Goal: Transaction & Acquisition: Obtain resource

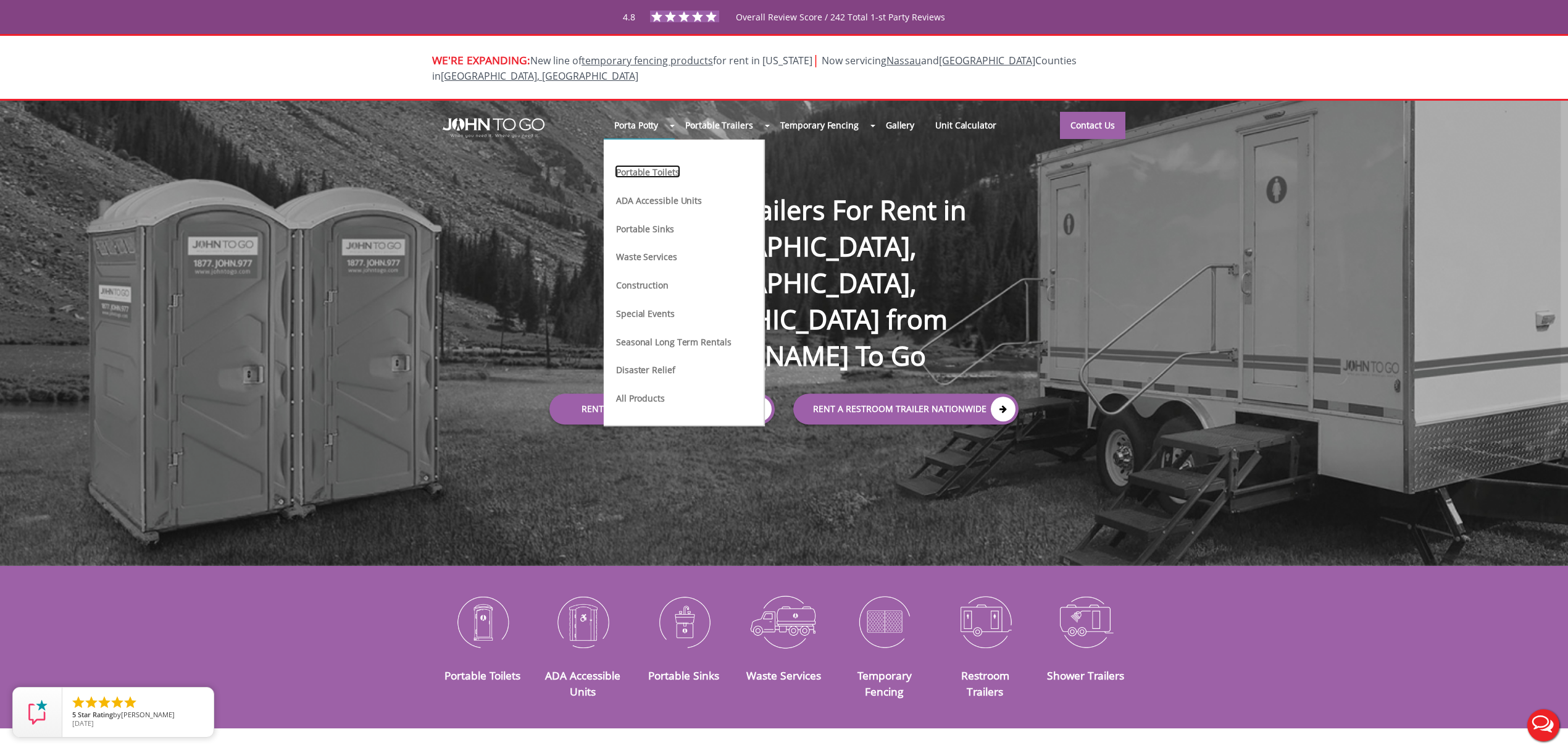
click at [660, 165] on link "Portable Toilets" at bounding box center [647, 171] width 65 height 13
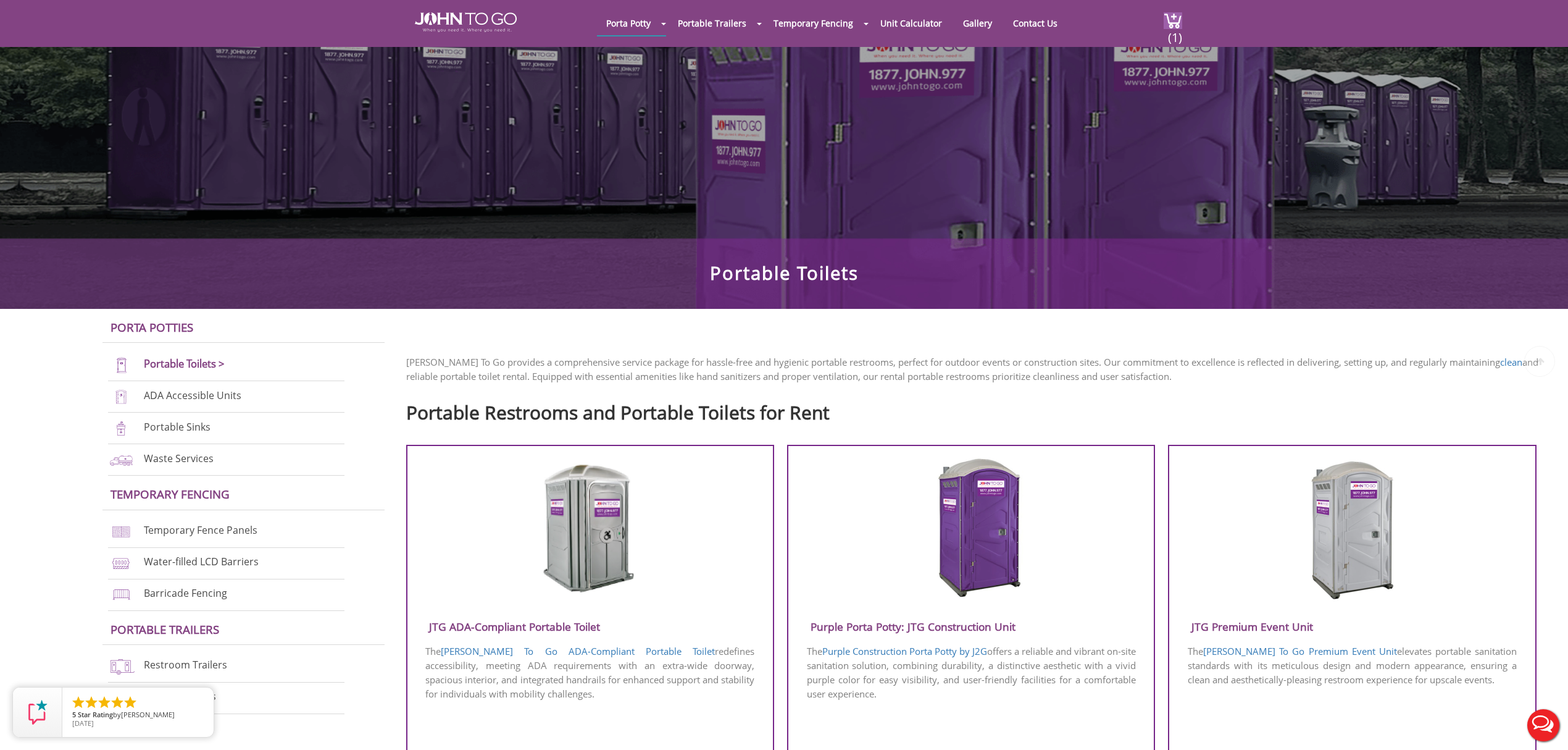
scroll to position [82, 0]
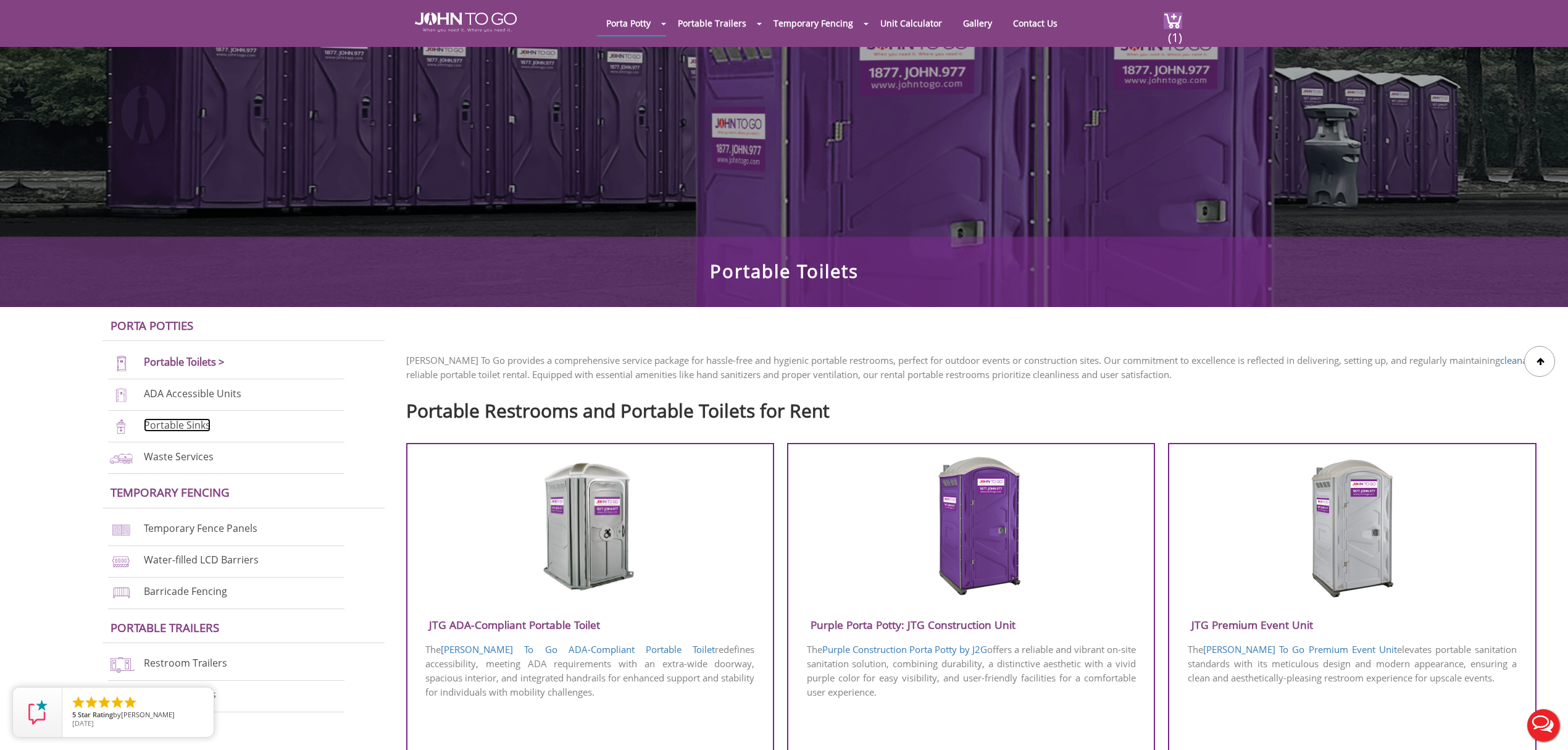
click at [184, 428] on link "Portable Sinks" at bounding box center [177, 424] width 67 height 14
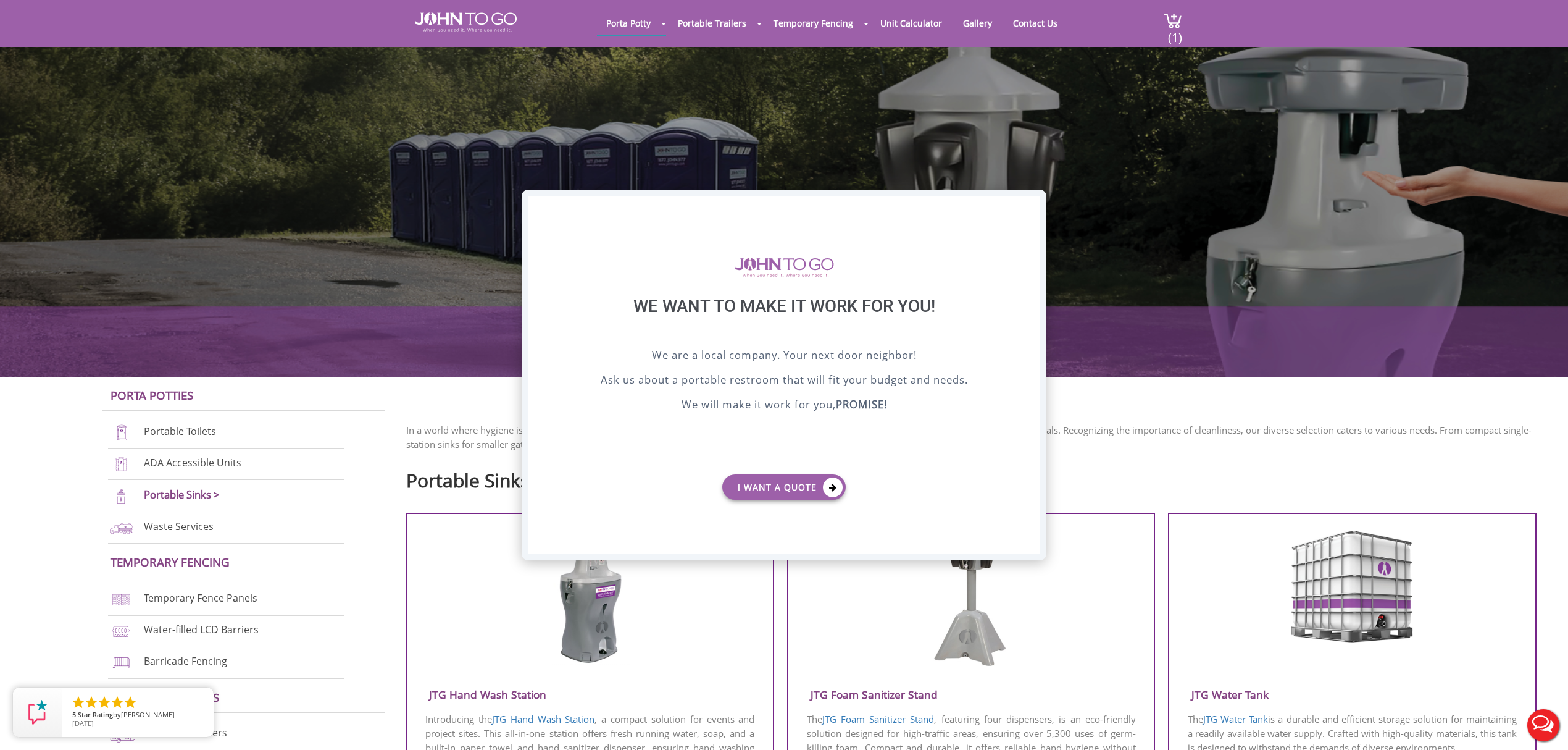
click at [1028, 210] on div "X" at bounding box center [1031, 206] width 19 height 21
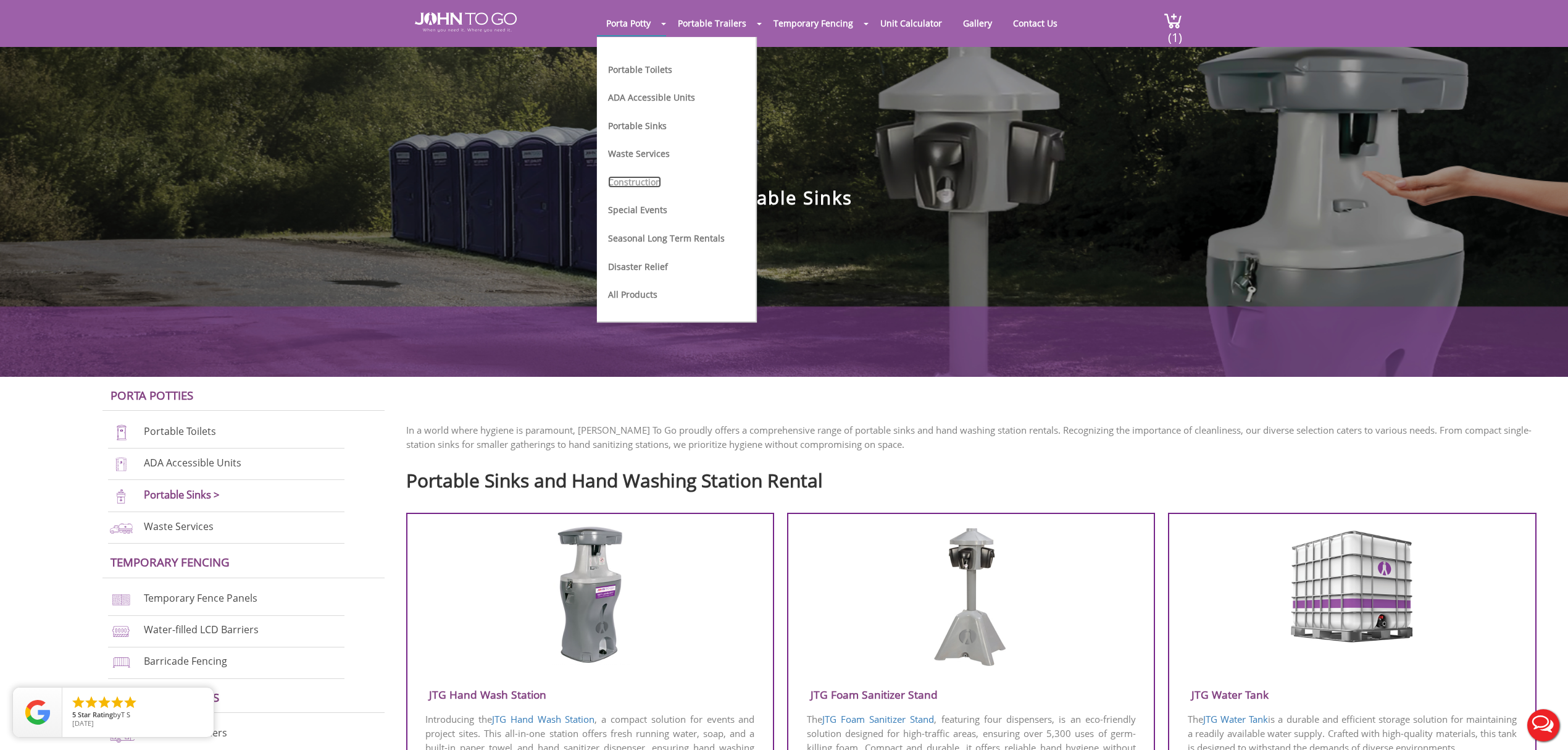
click at [642, 176] on link "Construction" at bounding box center [635, 182] width 53 height 11
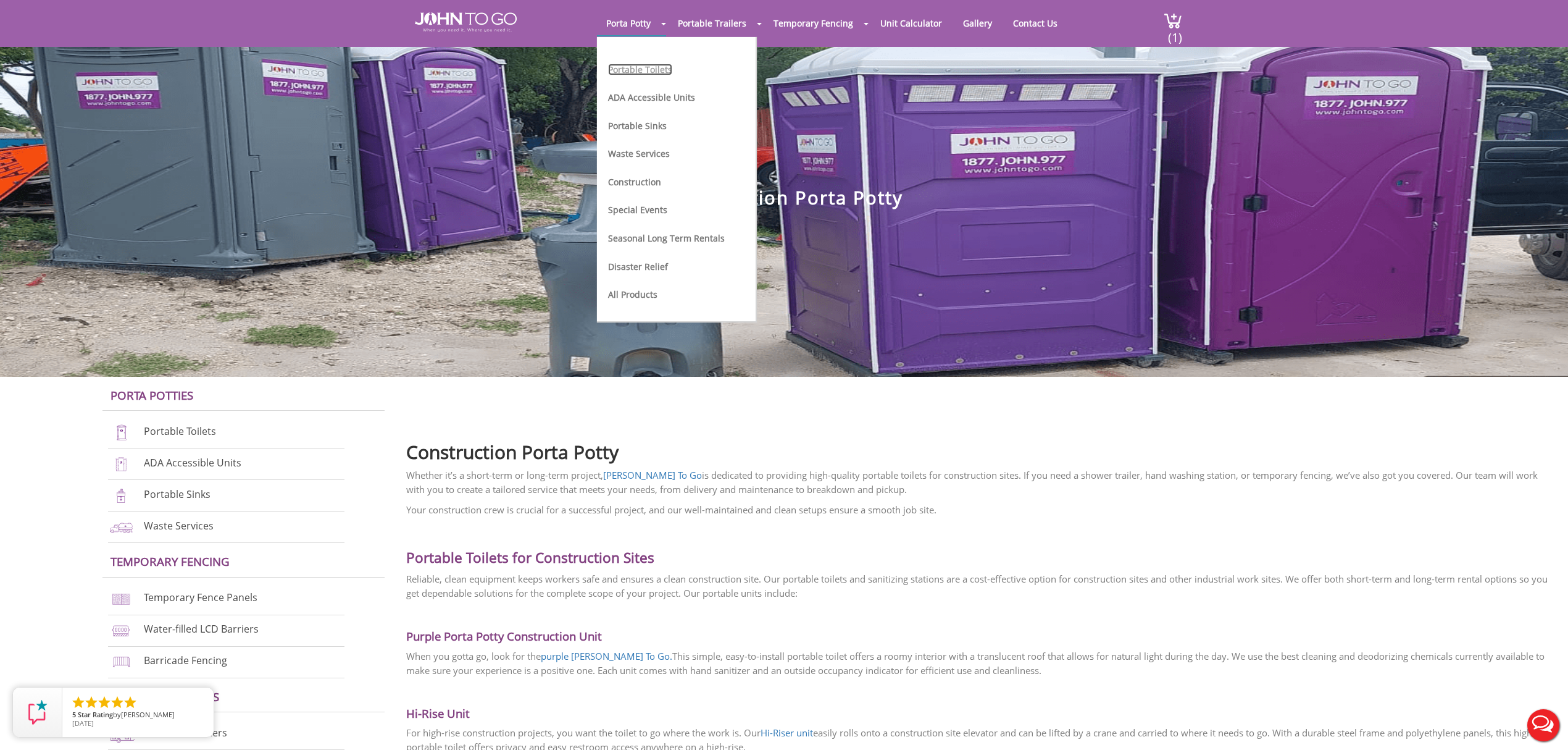
click at [639, 68] on link "Portable Toilets" at bounding box center [641, 70] width 64 height 11
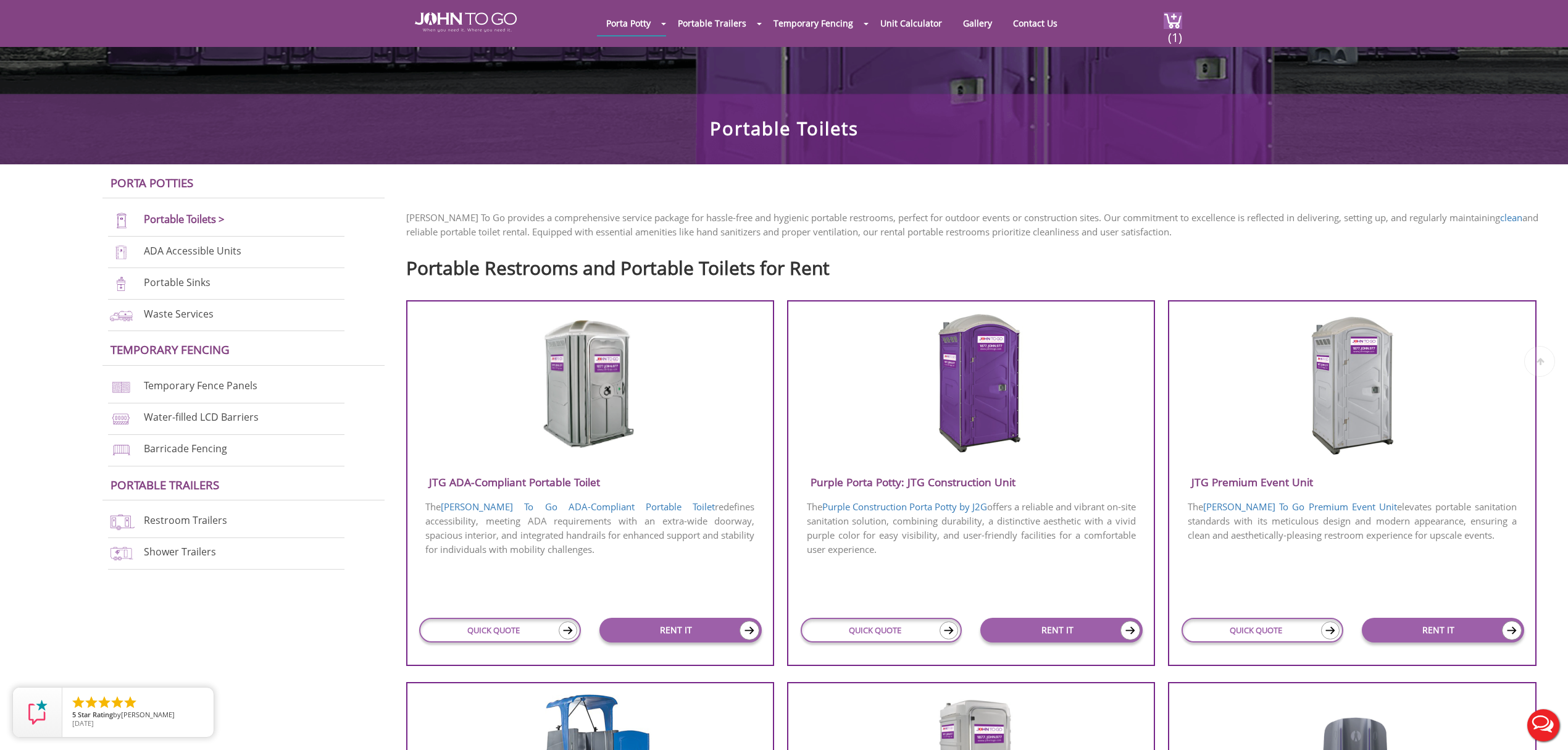
scroll to position [247, 0]
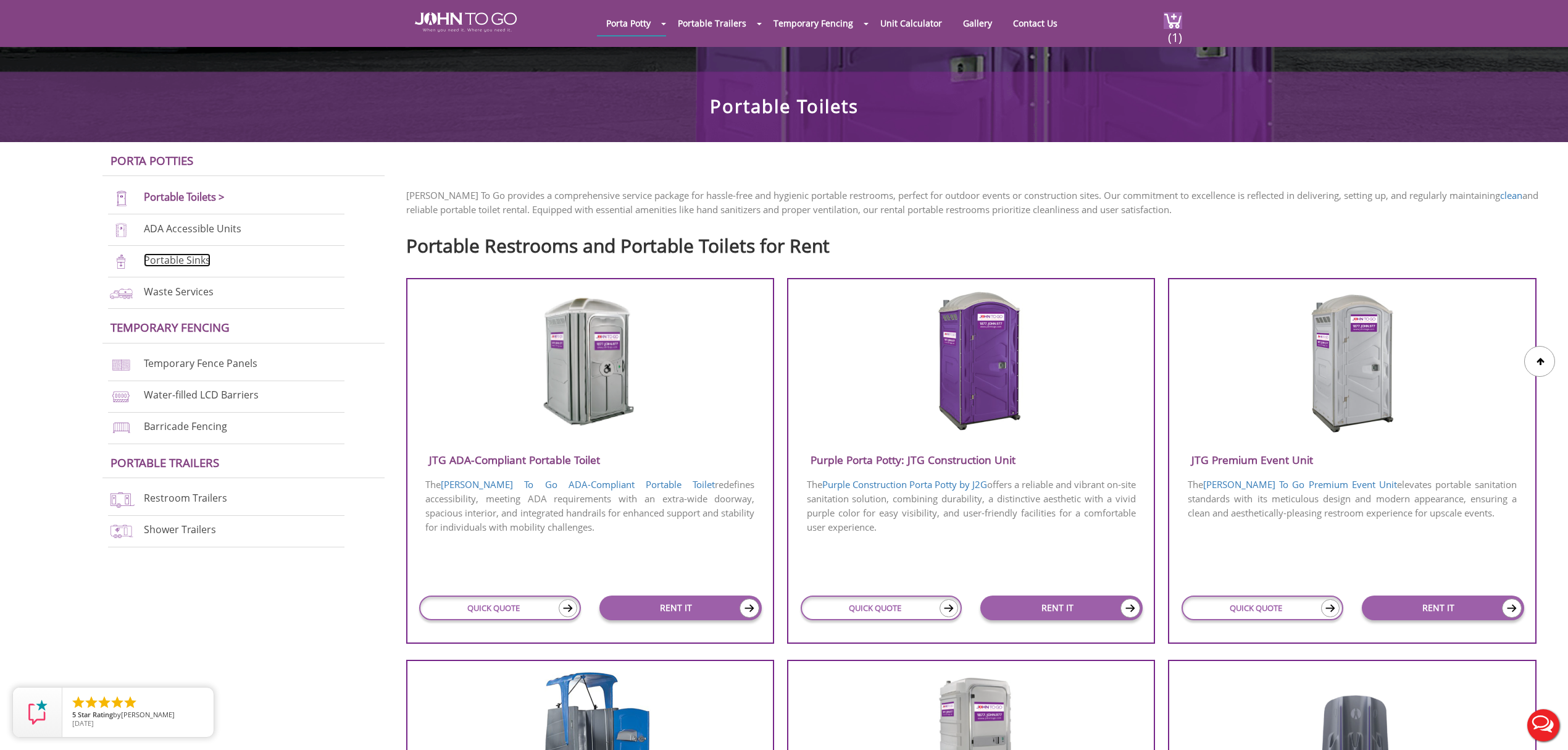
click at [178, 265] on link "Portable Sinks" at bounding box center [177, 260] width 67 height 14
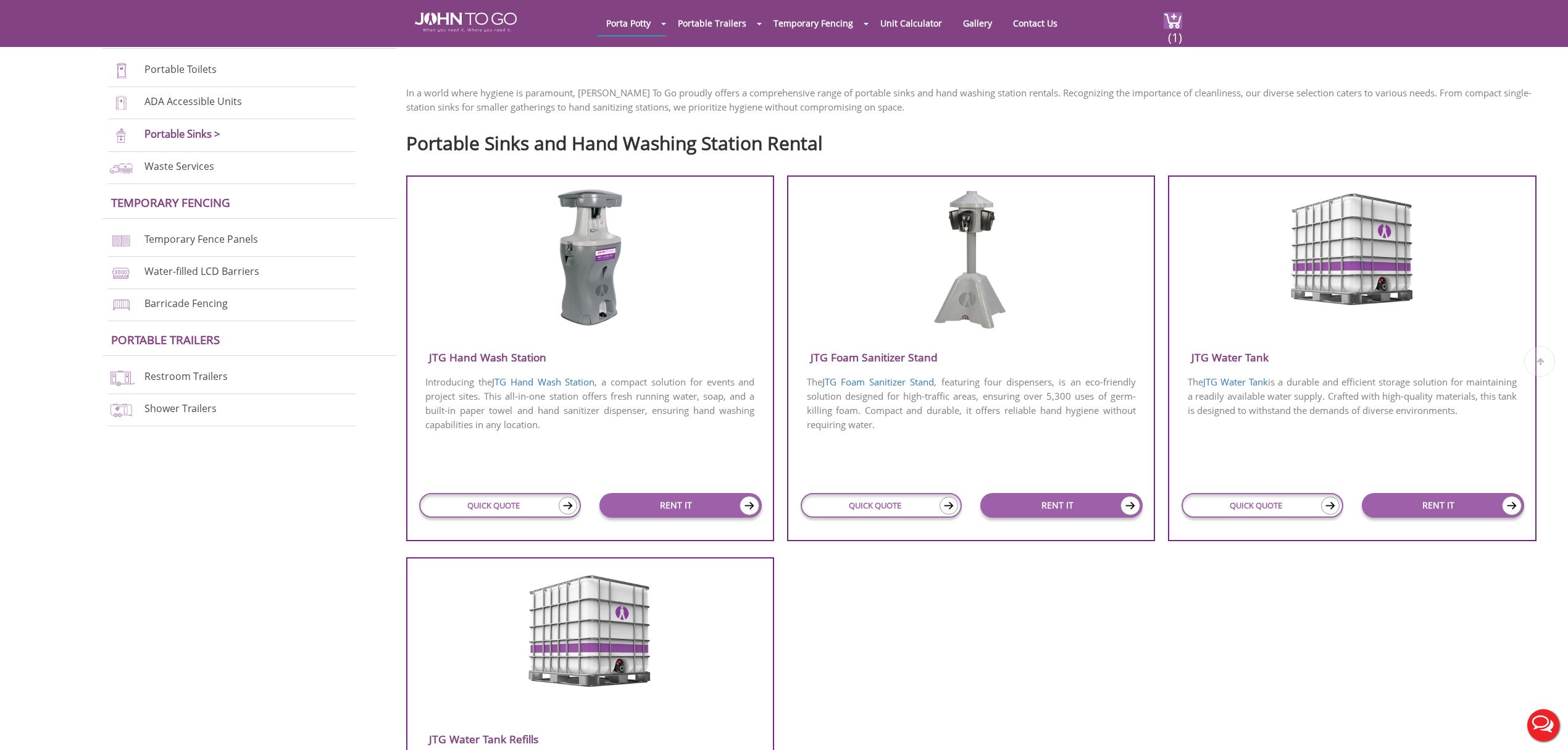
scroll to position [412, 0]
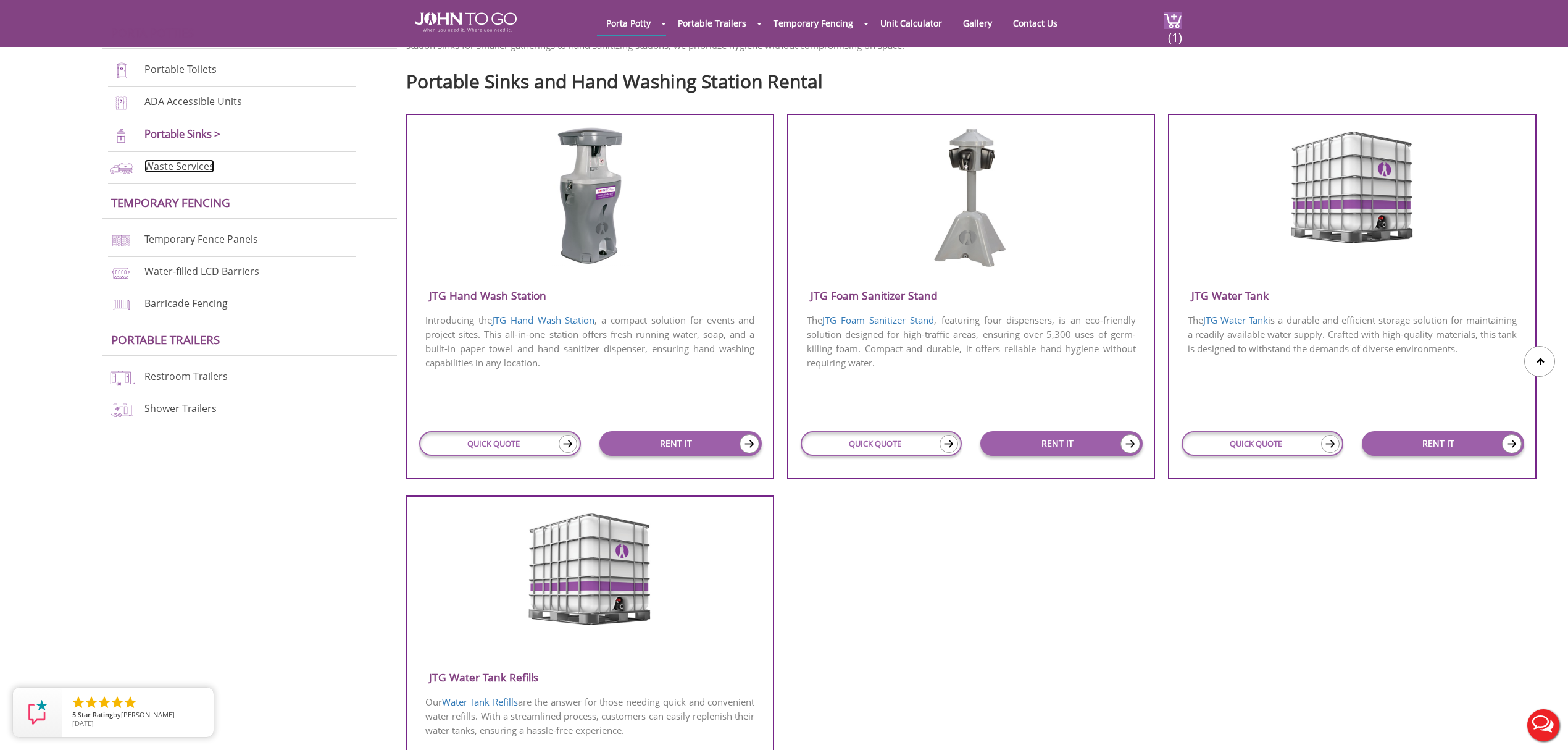
drag, startPoint x: 195, startPoint y: 166, endPoint x: 302, endPoint y: 203, distance: 113.2
click at [195, 166] on link "Waste Services" at bounding box center [179, 166] width 70 height 14
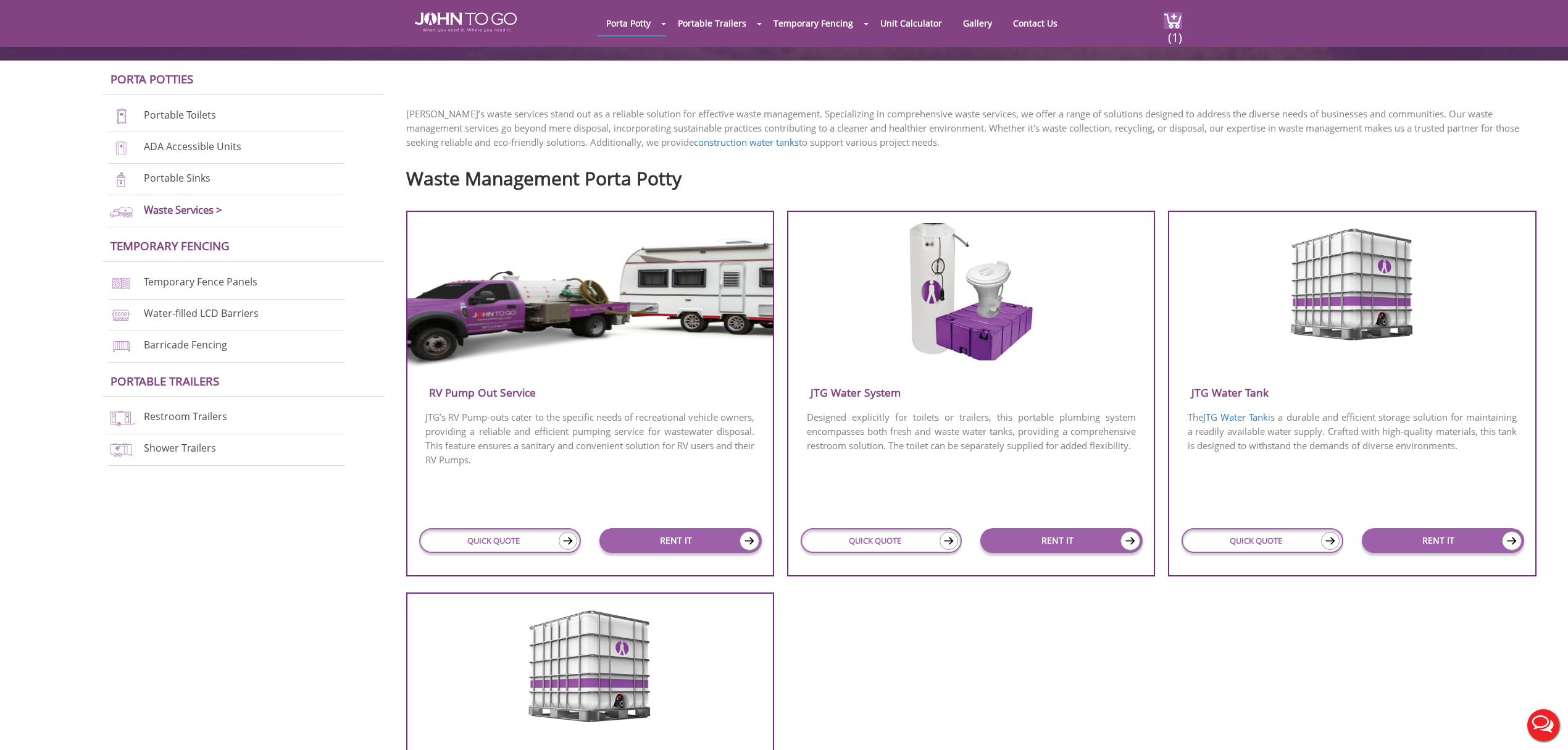
scroll to position [329, 0]
drag, startPoint x: 881, startPoint y: 532, endPoint x: 879, endPoint y: 523, distance: 9.2
click at [879, 532] on link "QUICK QUOTE" at bounding box center [881, 540] width 162 height 24
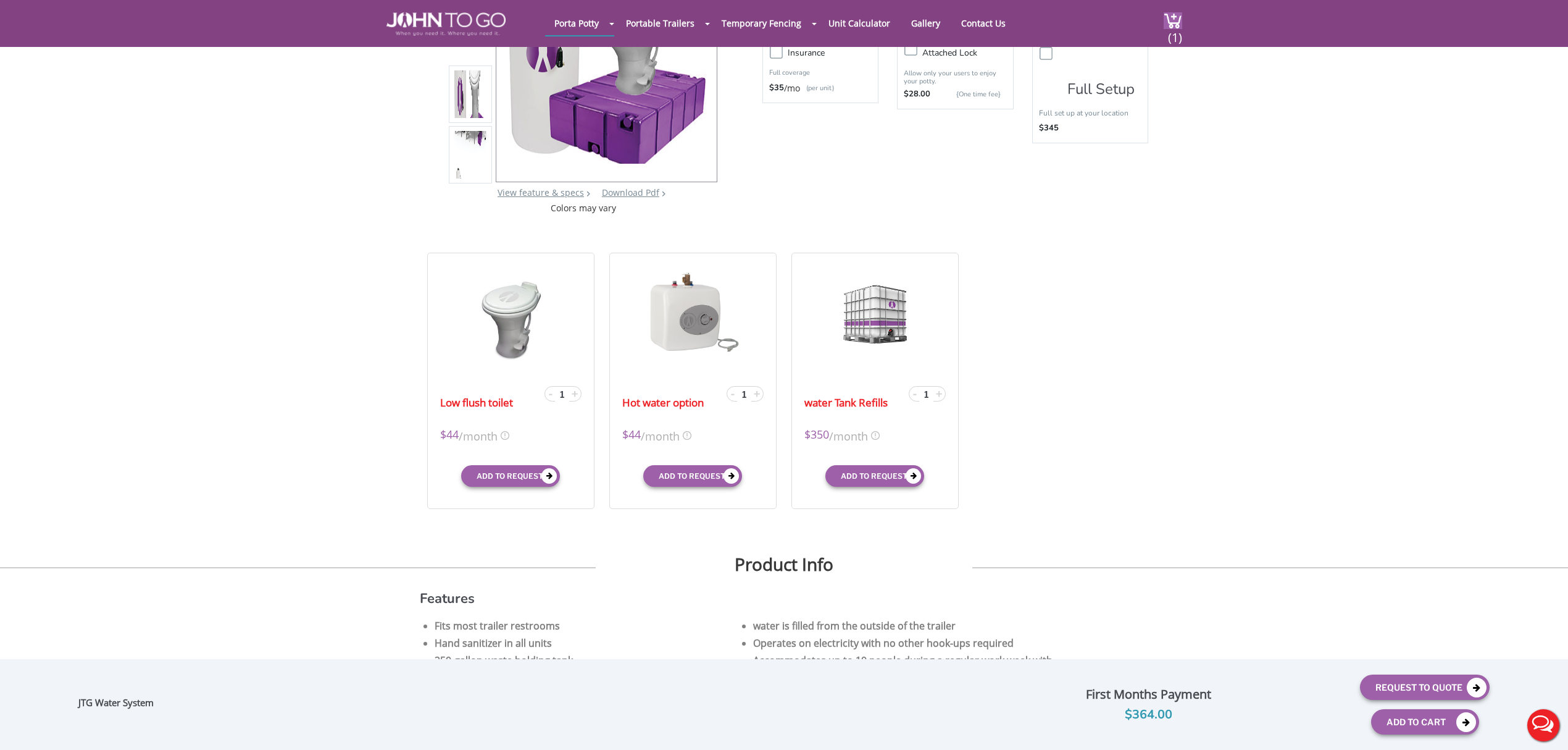
scroll to position [247, 0]
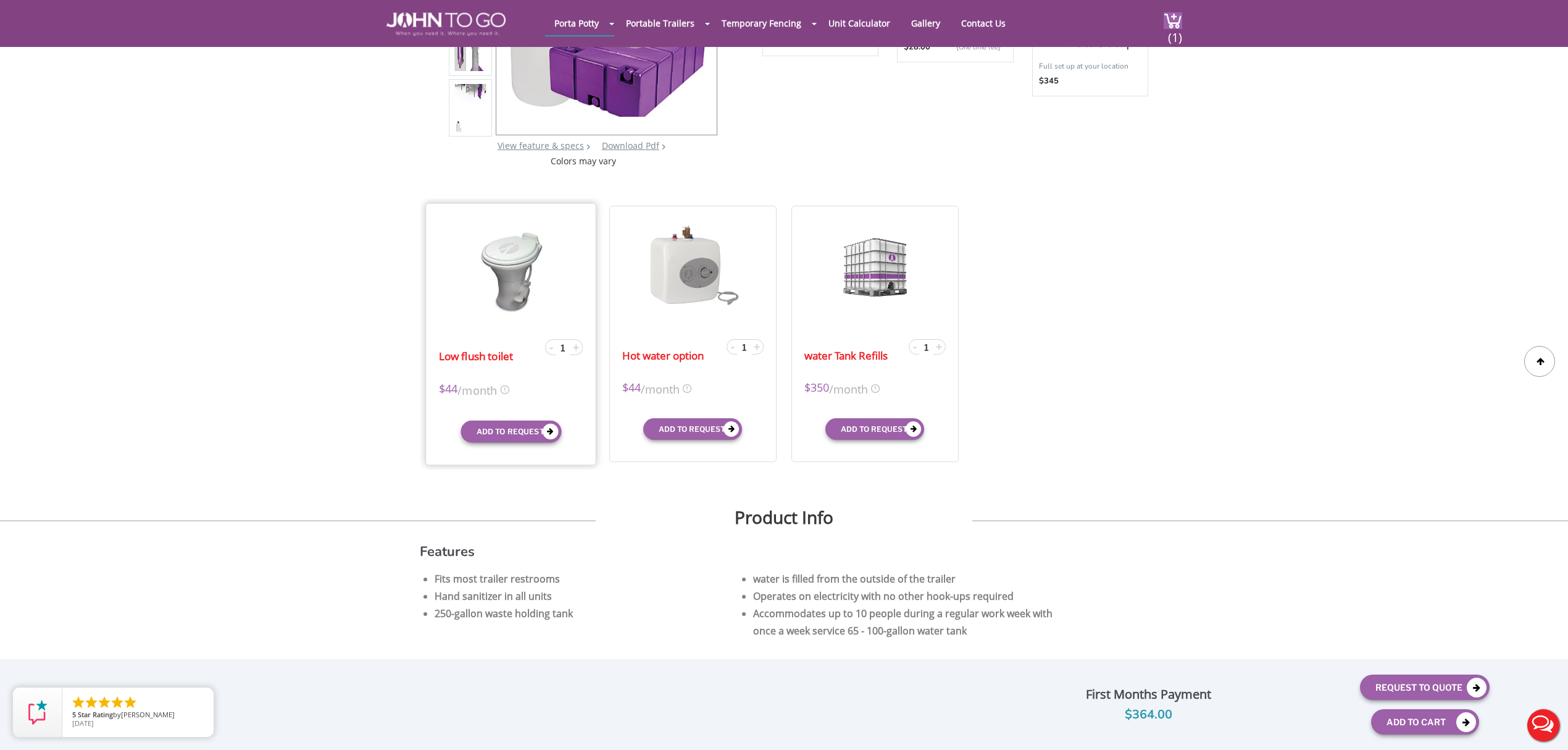
drag, startPoint x: 440, startPoint y: 391, endPoint x: 502, endPoint y: 391, distance: 62.0
click at [502, 391] on div "$44 /month" at bounding box center [512, 389] width 145 height 19
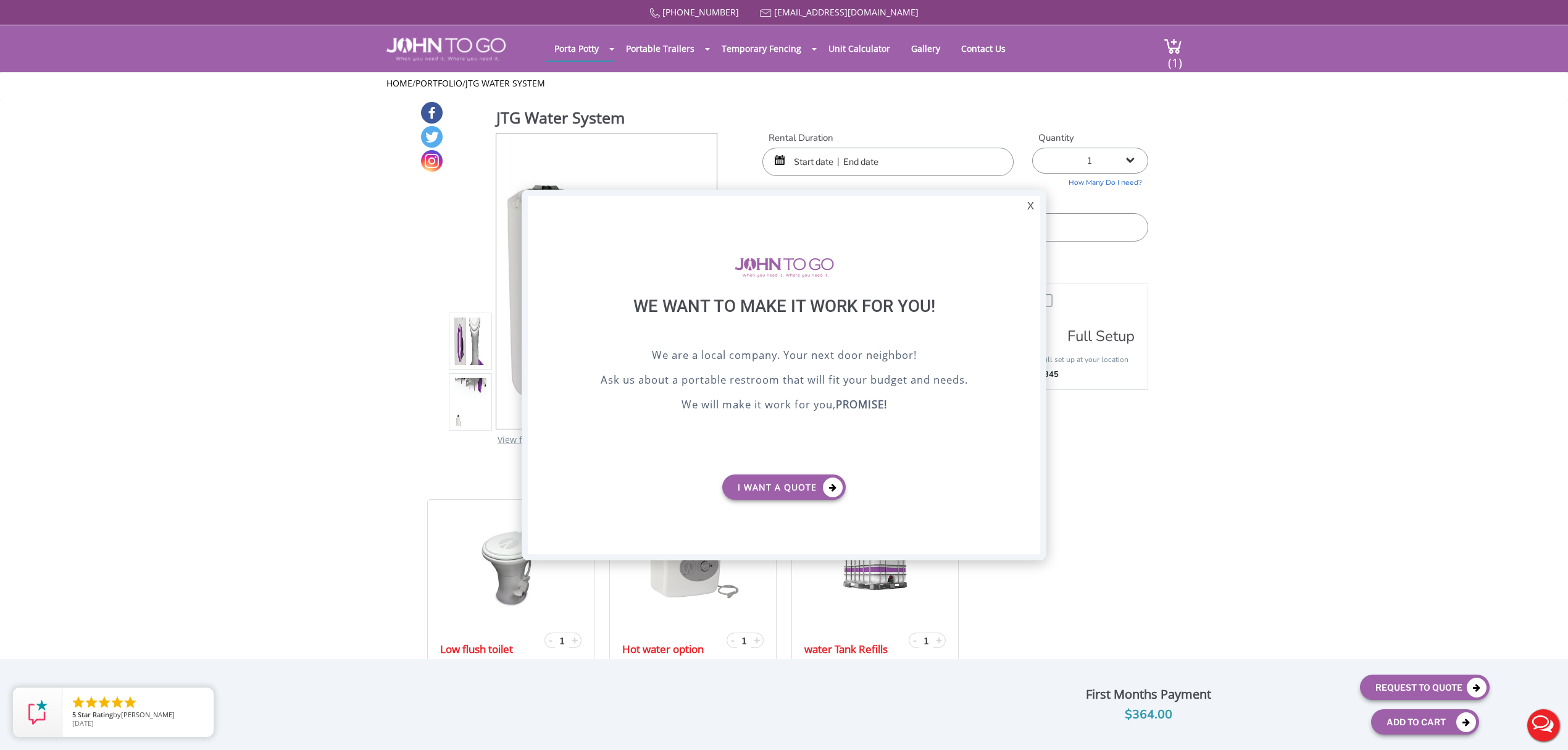
scroll to position [0, 0]
click at [1033, 201] on div "X" at bounding box center [1031, 206] width 19 height 21
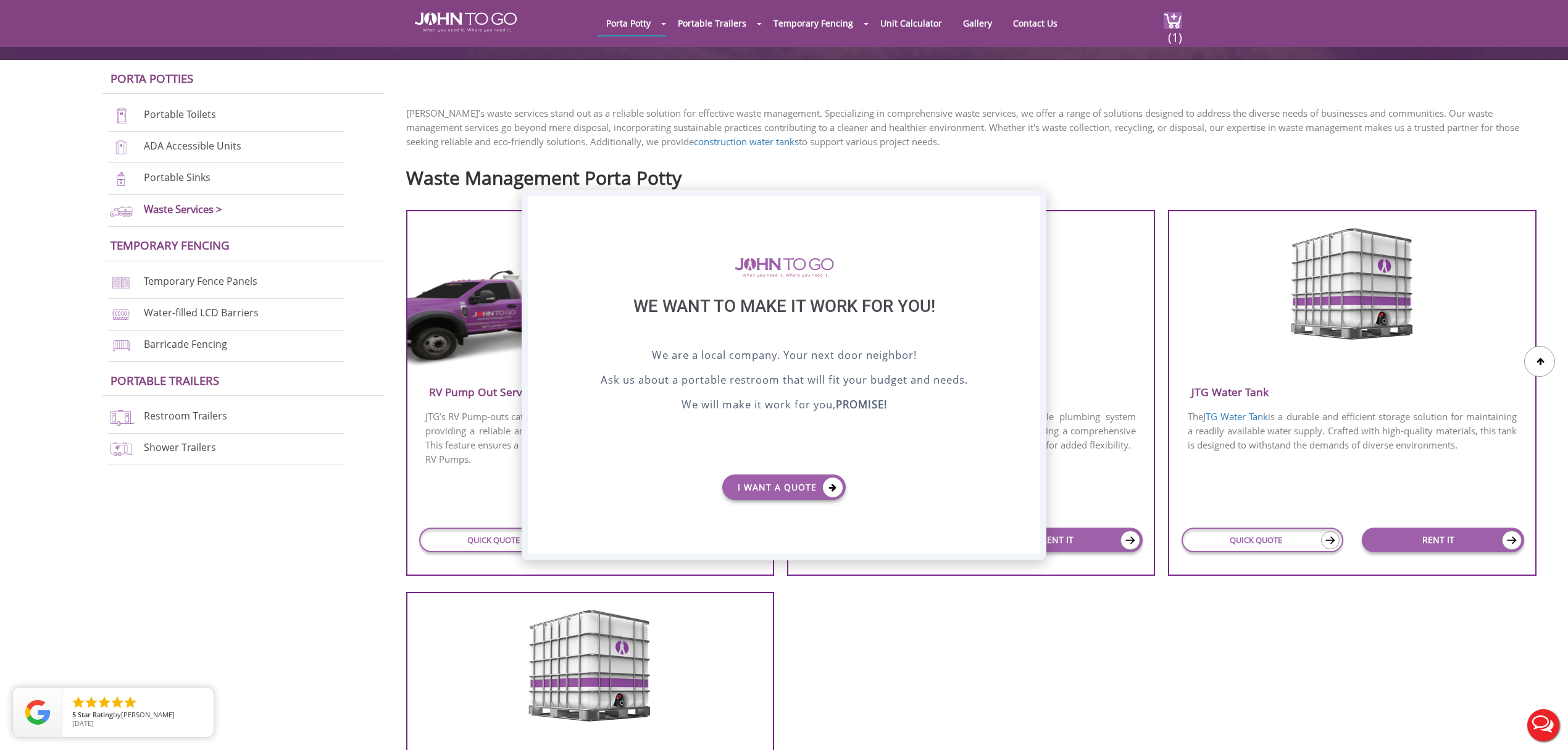
click at [1033, 208] on div "X" at bounding box center [1031, 206] width 19 height 21
